Goal: Find specific page/section: Locate a particular part of the current website

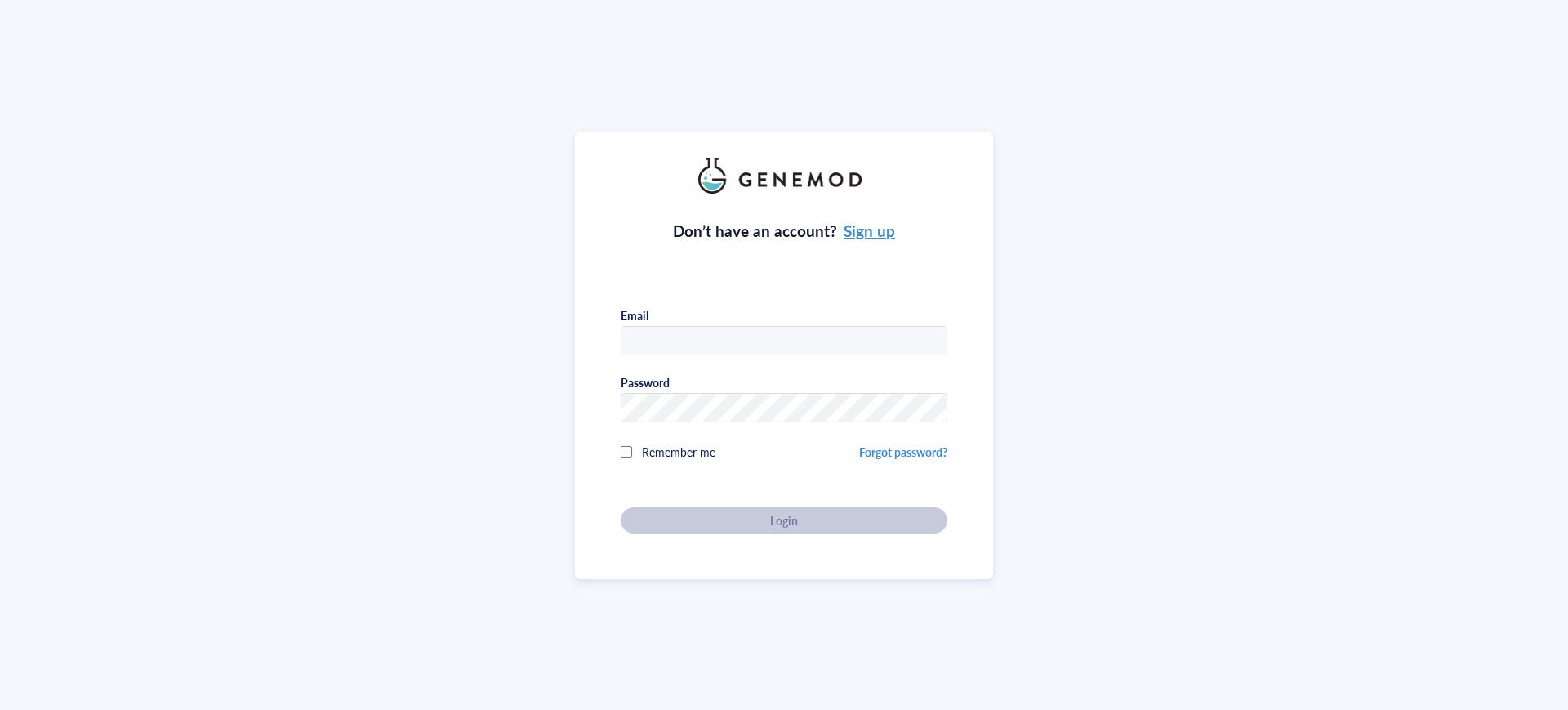
type input "[EMAIL_ADDRESS][DOMAIN_NAME]"
click at [748, 514] on div "Don’t have an account? Sign up Email [EMAIL_ADDRESS][DOMAIN_NAME] Password Reme…" at bounding box center [784, 363] width 327 height 340
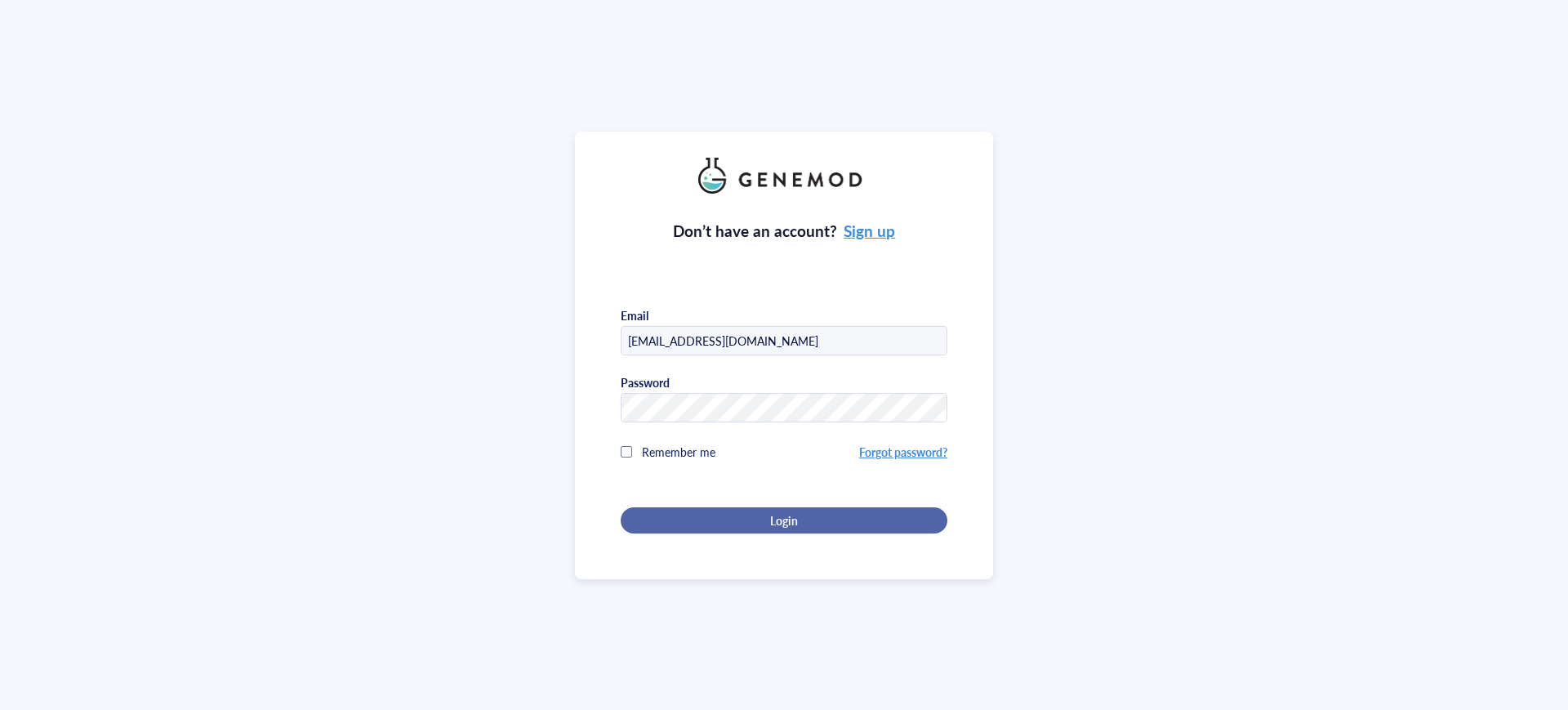
click at [747, 518] on div "Login" at bounding box center [784, 520] width 274 height 14
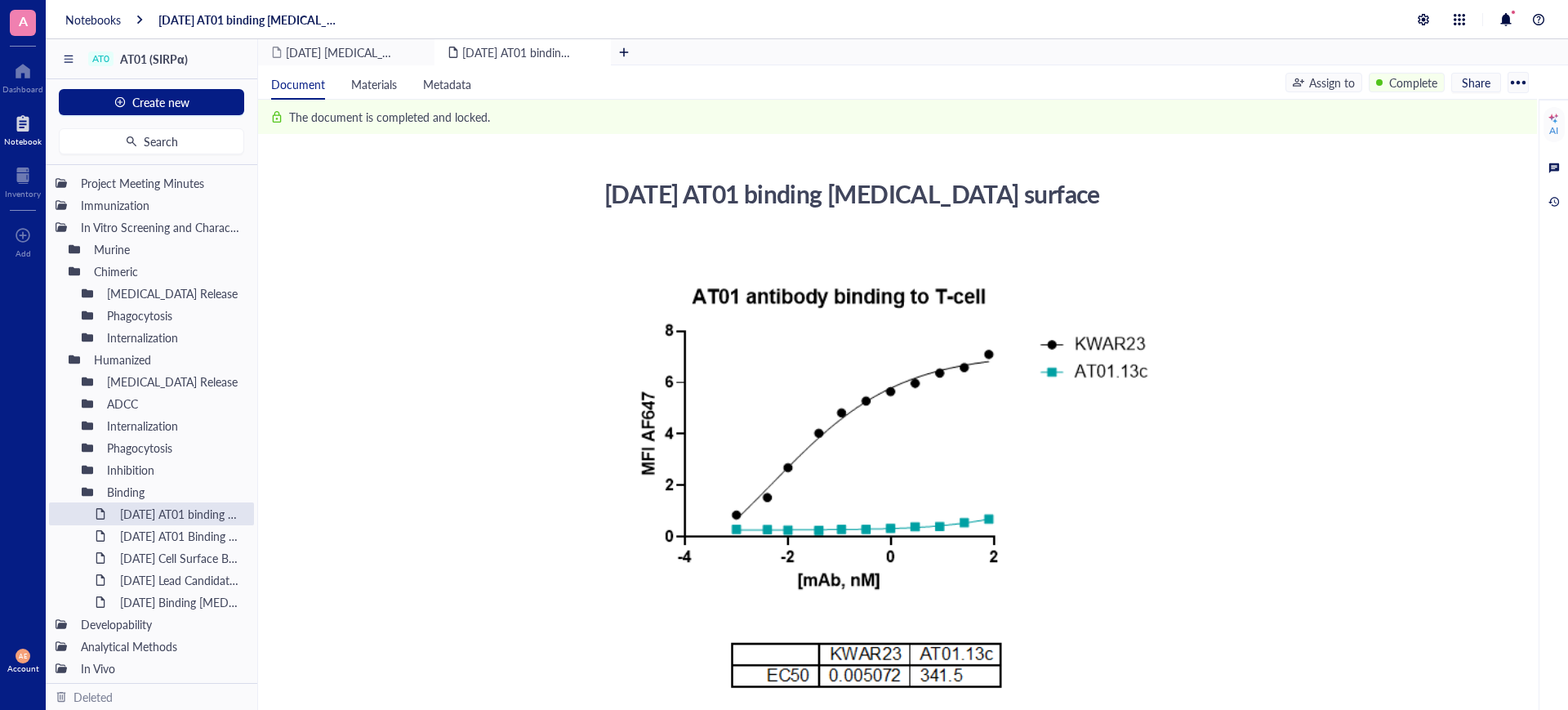
click at [27, 129] on div at bounding box center [22, 123] width 37 height 26
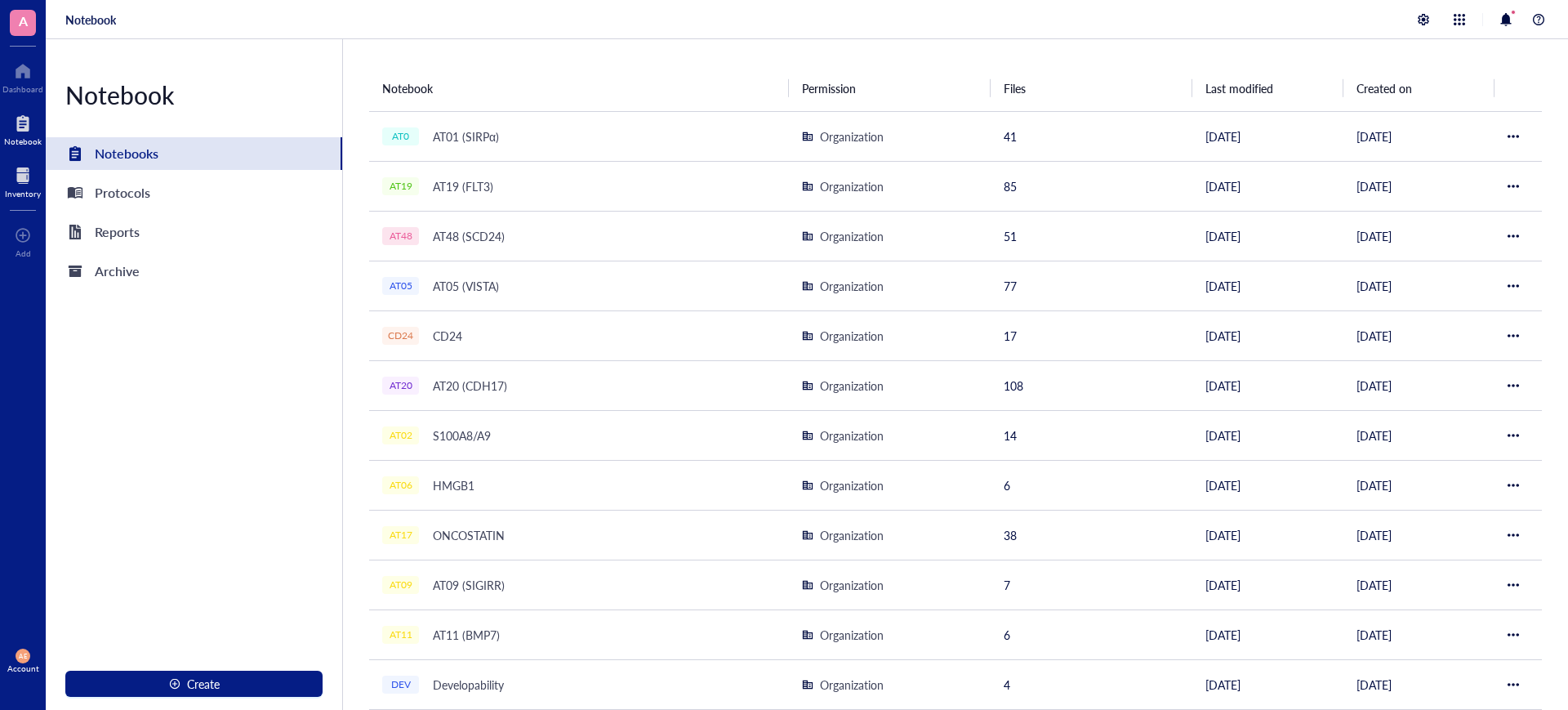
click at [25, 174] on div at bounding box center [23, 175] width 36 height 26
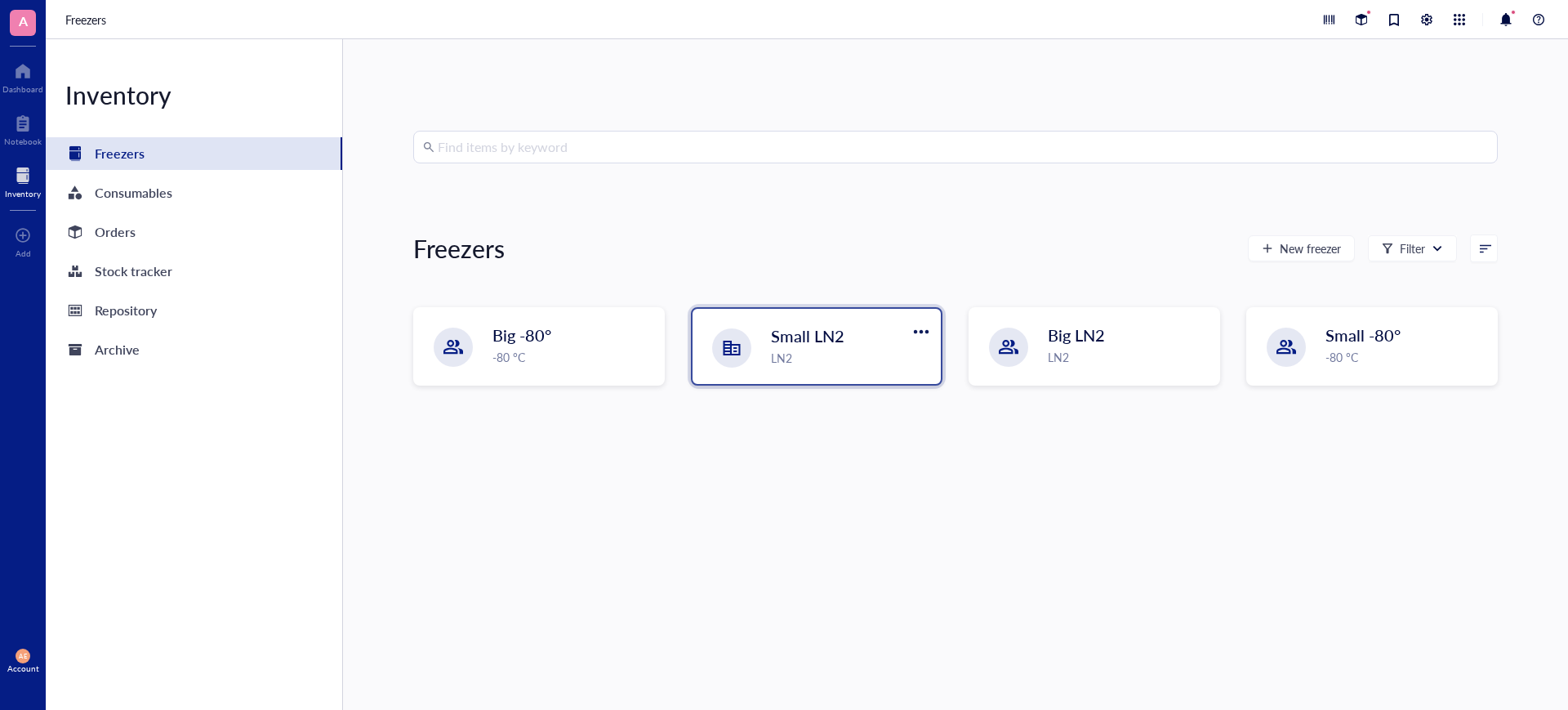
click at [822, 343] on span "Small LN2" at bounding box center [807, 336] width 73 height 23
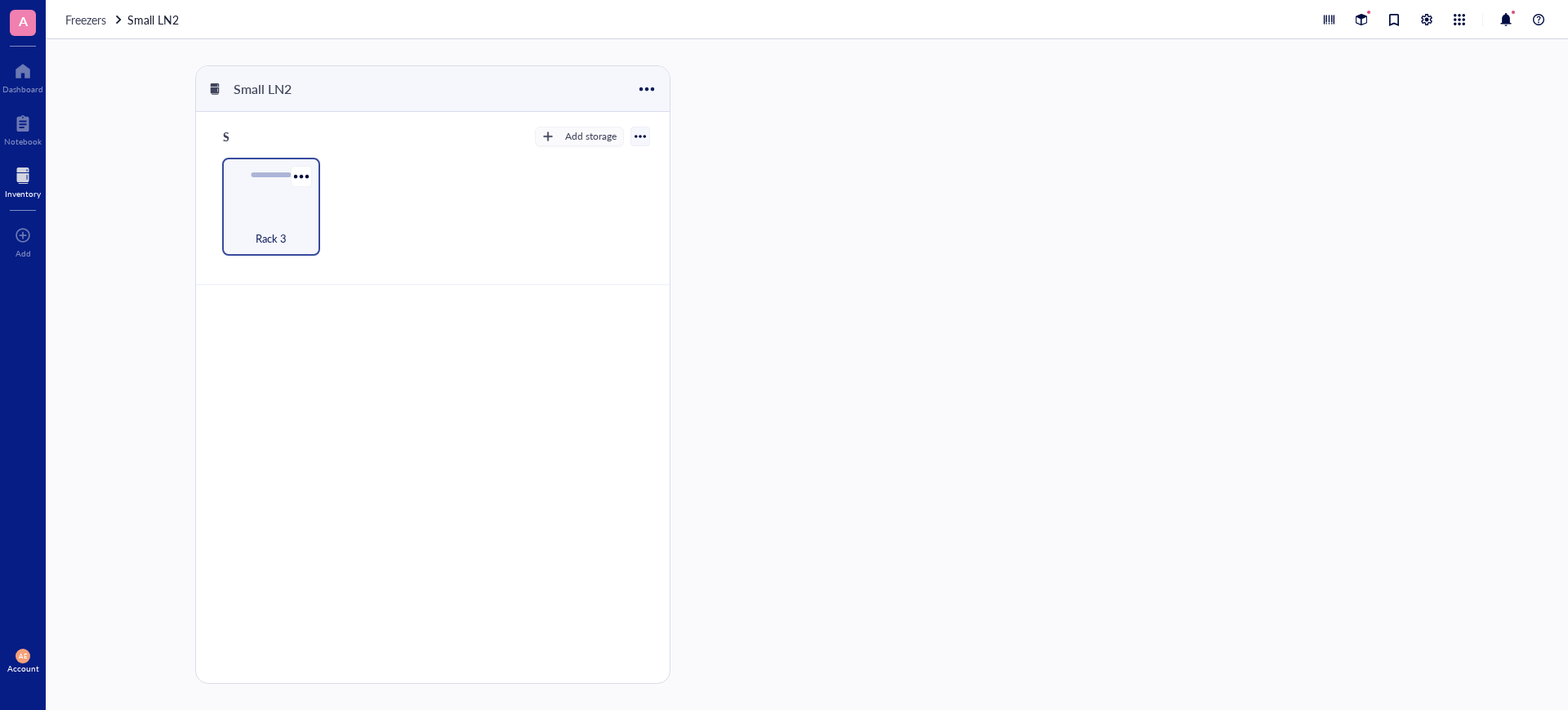
click at [270, 218] on div "Rack 3" at bounding box center [271, 229] width 82 height 36
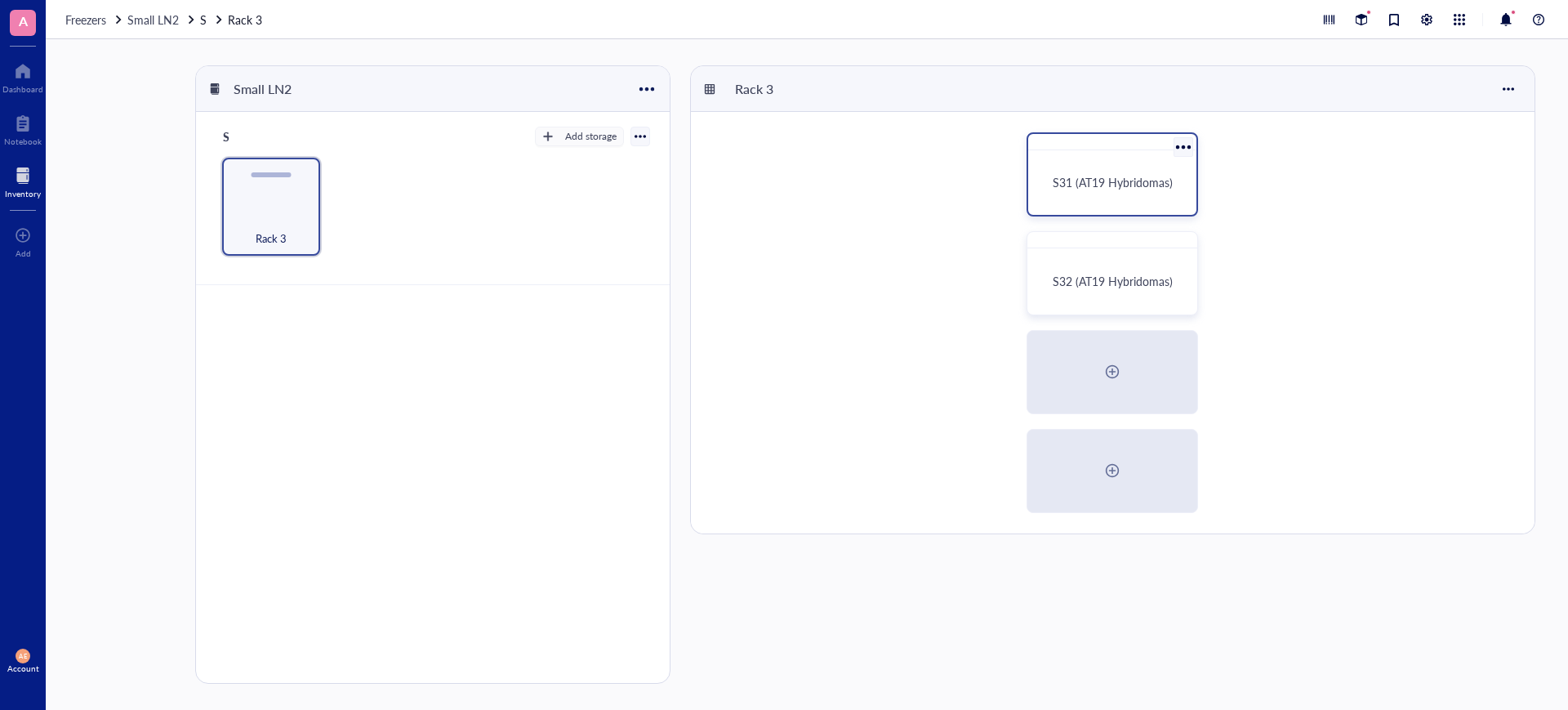
click at [1098, 192] on div "S31 (AT19 Hybridomas)" at bounding box center [1112, 183] width 155 height 51
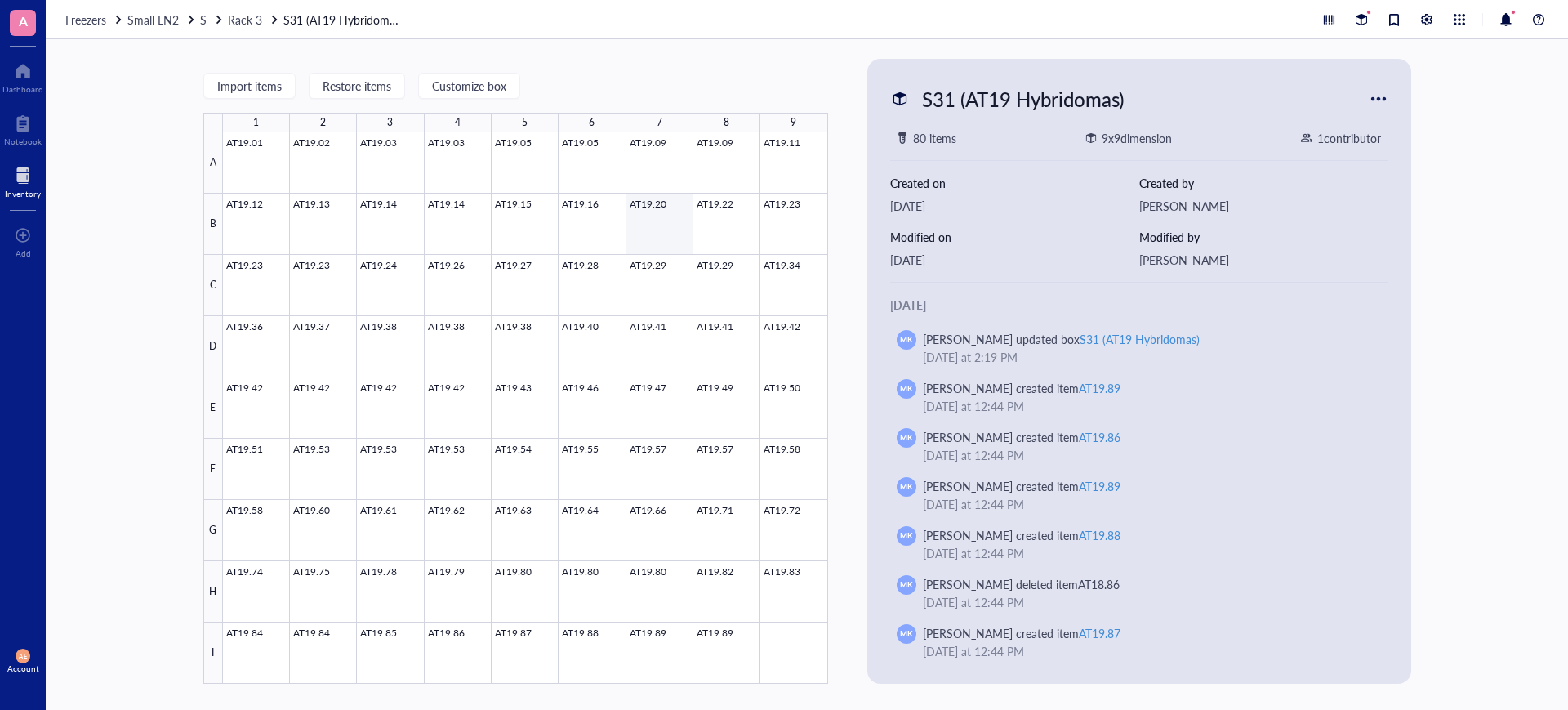
click at [648, 209] on div at bounding box center [526, 407] width 605 height 551
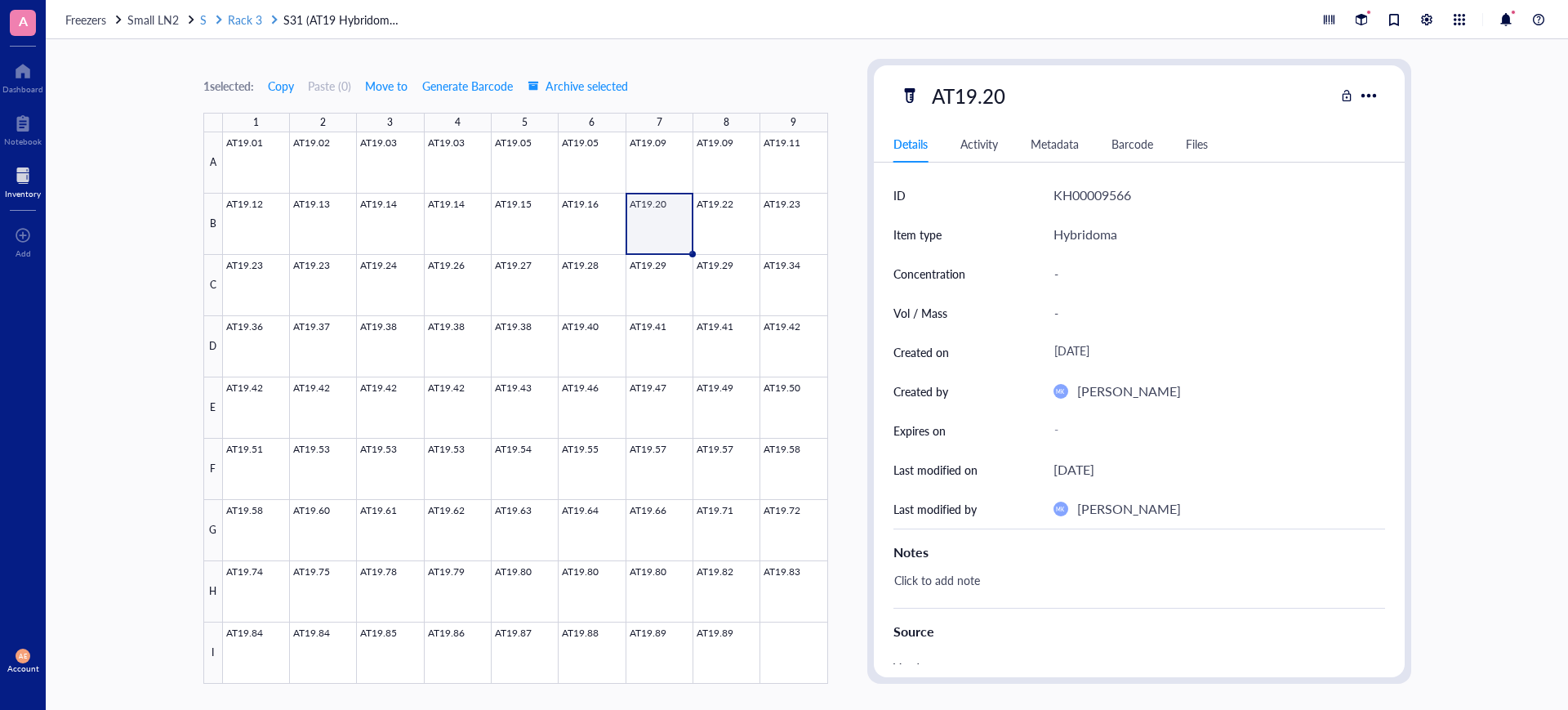
click at [235, 22] on span "Rack 3" at bounding box center [245, 19] width 34 height 16
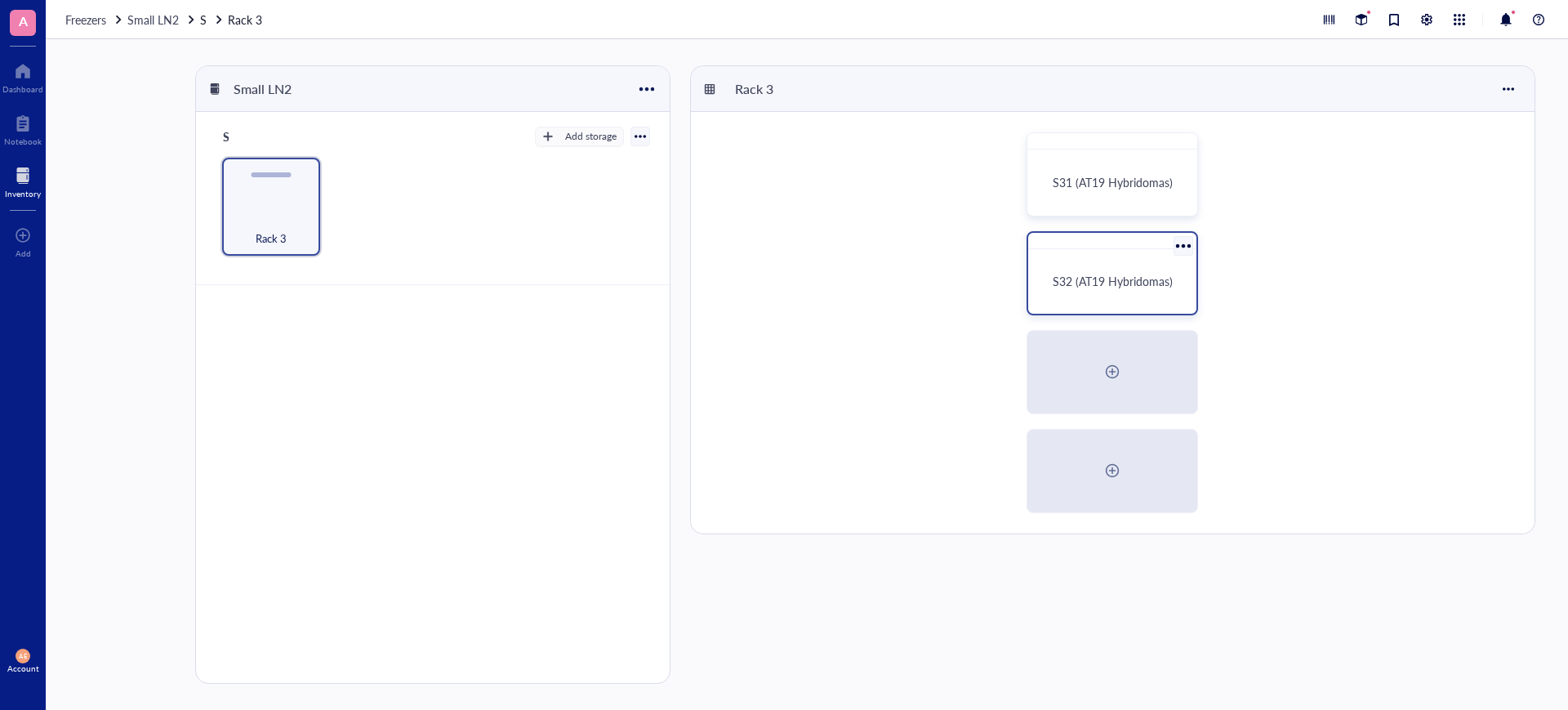
click at [1096, 289] on div "S32 (AT19 Hybridomas)" at bounding box center [1112, 282] width 155 height 51
